Goal: Register for event/course

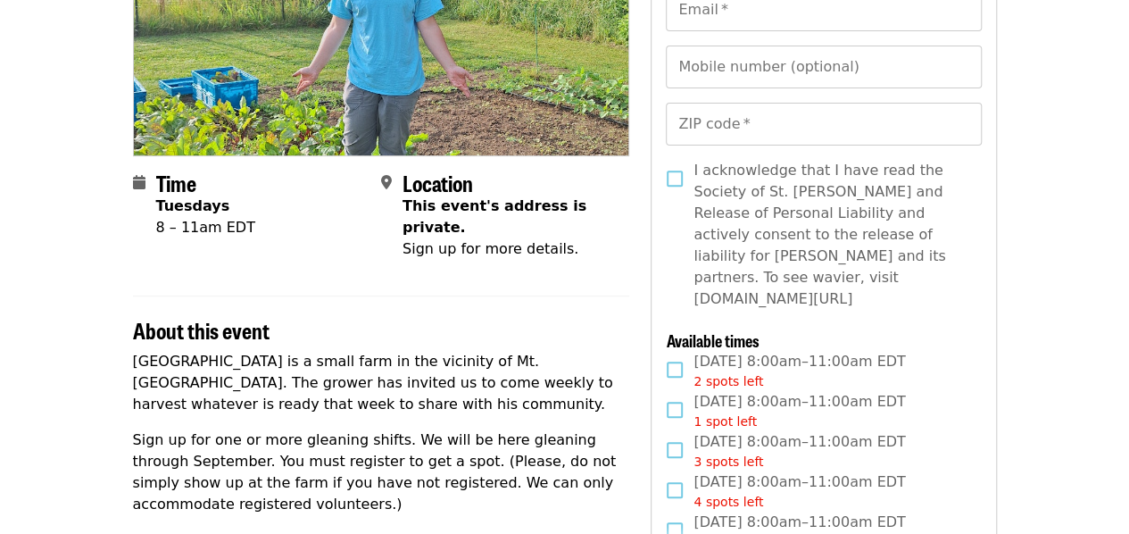
scroll to position [297, 0]
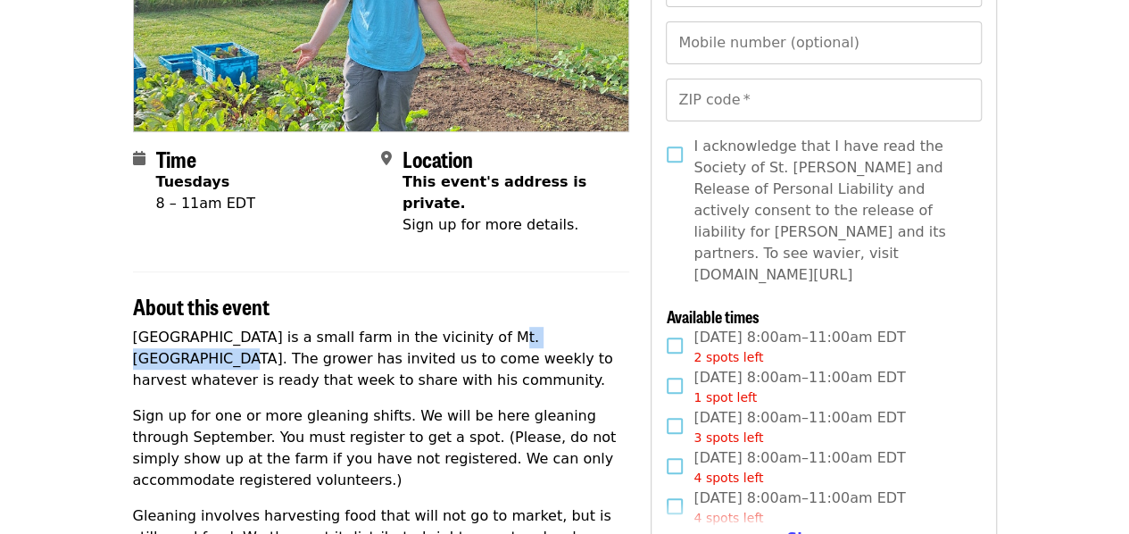
drag, startPoint x: 461, startPoint y: 313, endPoint x: 555, endPoint y: 316, distance: 94.7
click at [558, 327] on p "[GEOGRAPHIC_DATA] is a small farm in the vicinity of Mt. [GEOGRAPHIC_DATA]. The…" at bounding box center [381, 359] width 497 height 64
copy p "Mt. [GEOGRAPHIC_DATA]."
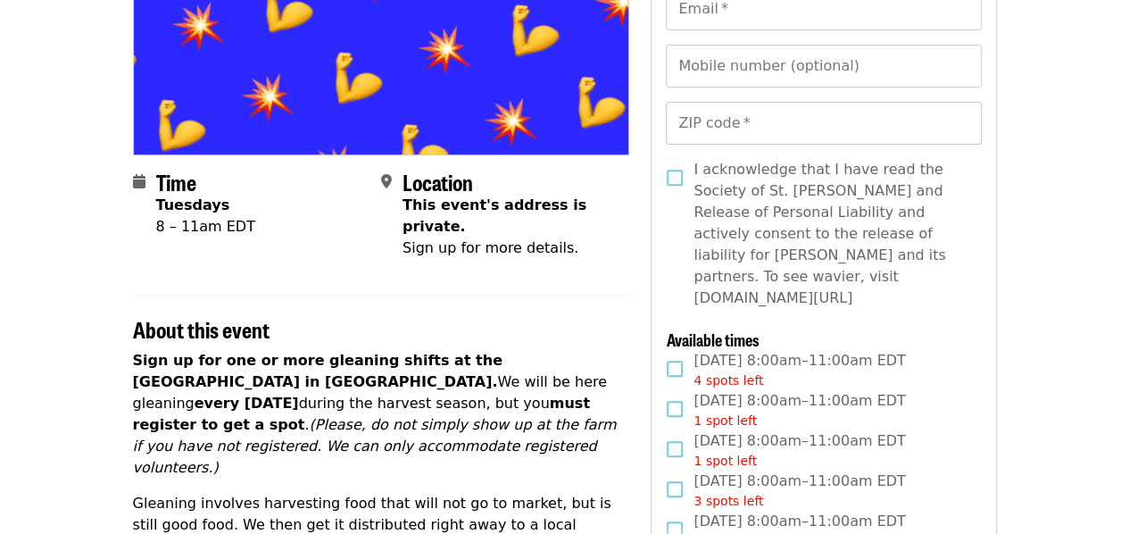
scroll to position [297, 0]
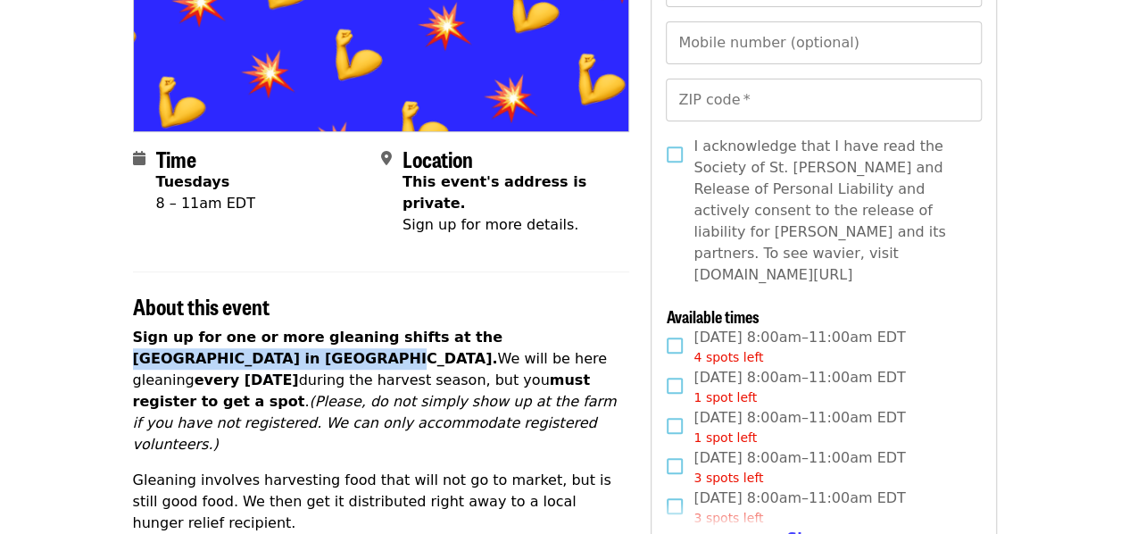
drag, startPoint x: 443, startPoint y: 312, endPoint x: 161, endPoint y: 333, distance: 282.9
click at [161, 333] on p "Sign up for one or more gleaning shifts at the [GEOGRAPHIC_DATA] in [GEOGRAPHIC…" at bounding box center [381, 391] width 497 height 129
copy strong "[GEOGRAPHIC_DATA] in [GEOGRAPHIC_DATA]."
